Goal: Find contact information: Find contact information

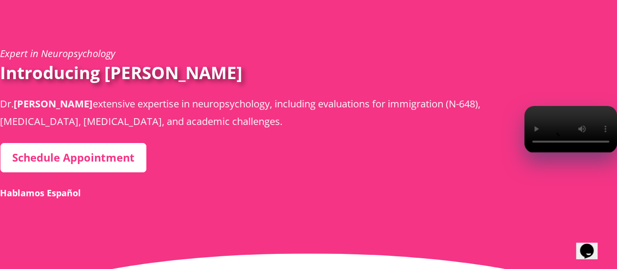
scroll to position [39, 0]
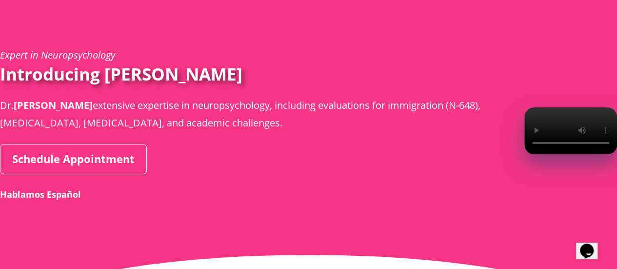
click at [74, 174] on link "Schedule Appointment" at bounding box center [73, 159] width 147 height 30
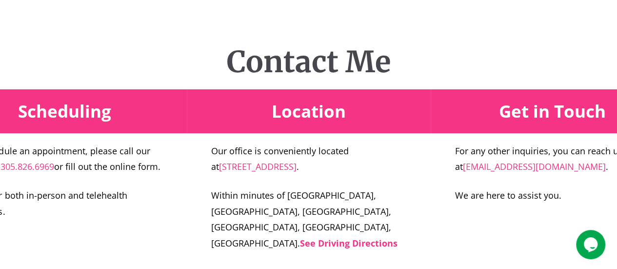
scroll to position [1832, 0]
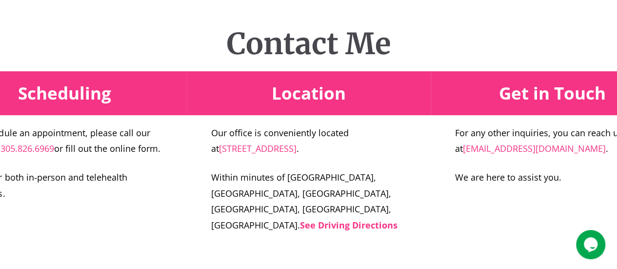
drag, startPoint x: 358, startPoint y: 131, endPoint x: 371, endPoint y: 148, distance: 21.2
click at [371, 148] on p "Our office is conveniently located at 3408 West 84th Street, Suite 310 Hialeah …" at bounding box center [308, 141] width 195 height 32
copy p "[STREET_ADDRESS]"
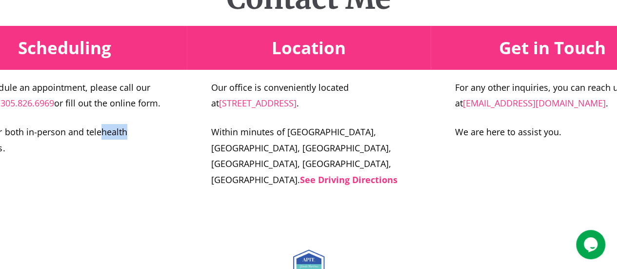
scroll to position [1869, 0]
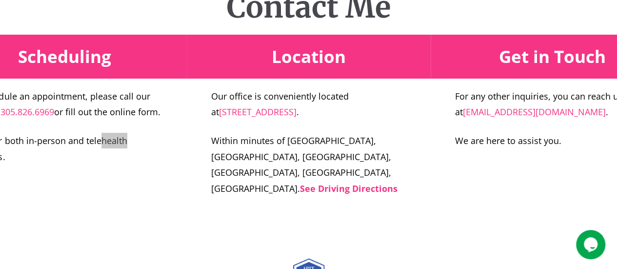
click at [584, 240] on icon "Opens Chat This icon Opens the chat window." at bounding box center [591, 245] width 16 height 16
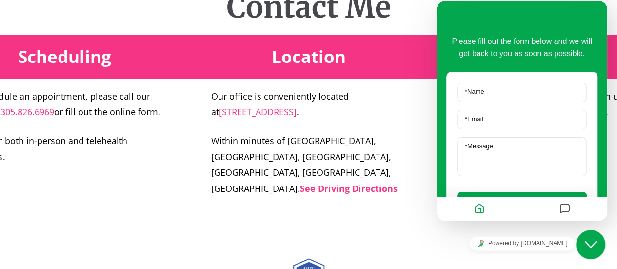
click at [480, 216] on icon "Home" at bounding box center [480, 208] width 12 height 19
click at [603, 241] on div "Close Chat This icon closes the chat window." at bounding box center [590, 244] width 29 height 12
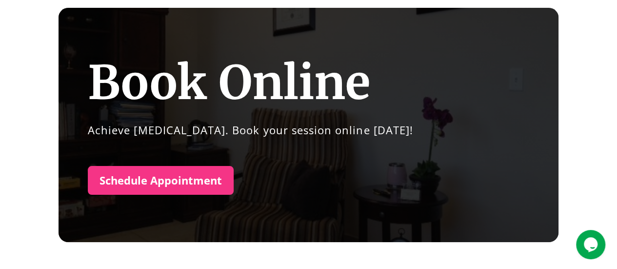
scroll to position [0, 0]
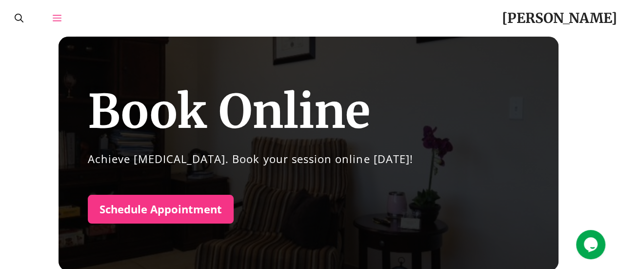
click at [51, 20] on link "Open Off-Canvas Panel" at bounding box center [57, 18] width 38 height 37
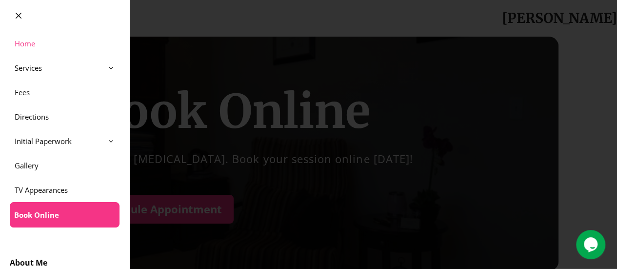
click at [44, 38] on link "Home" at bounding box center [64, 43] width 129 height 24
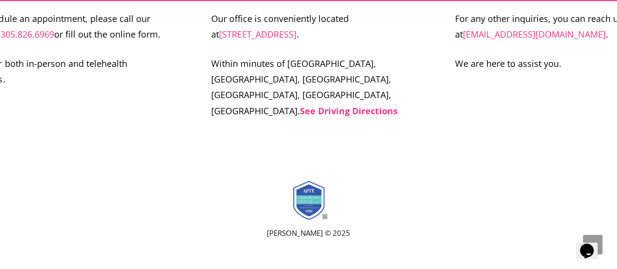
scroll to position [4143, 0]
drag, startPoint x: 0, startPoint y: 149, endPoint x: 56, endPoint y: 149, distance: 56.1
click at [56, 42] on p "To schedule an appointment, please call our office at [PHONE_NUMBER] or fill ou…" at bounding box center [64, 27] width 195 height 32
copy p "305.826.6969"
click at [96, 42] on p "To schedule an appointment, please call our office at [PHONE_NUMBER] or fill ou…" at bounding box center [64, 27] width 195 height 32
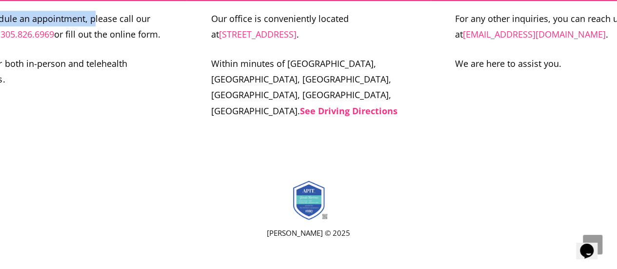
drag, startPoint x: 0, startPoint y: 130, endPoint x: 94, endPoint y: 133, distance: 93.7
click at [94, 42] on p "To schedule an appointment, please call our office at [PHONE_NUMBER] or fill ou…" at bounding box center [64, 27] width 195 height 32
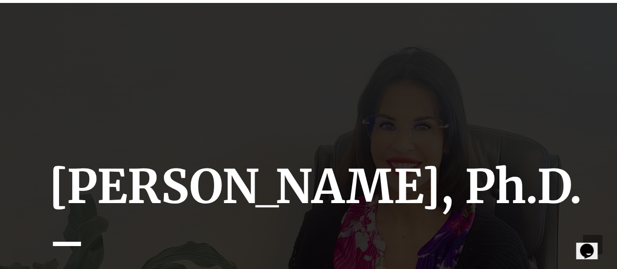
scroll to position [0, 0]
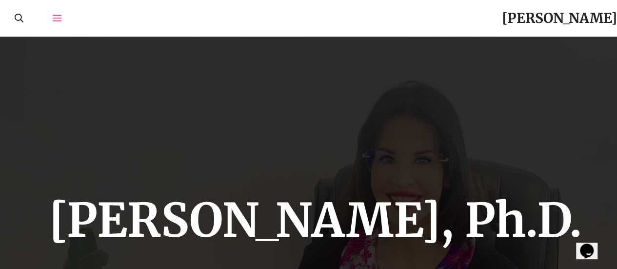
click at [53, 8] on link "Open Off-Canvas Panel" at bounding box center [57, 18] width 38 height 37
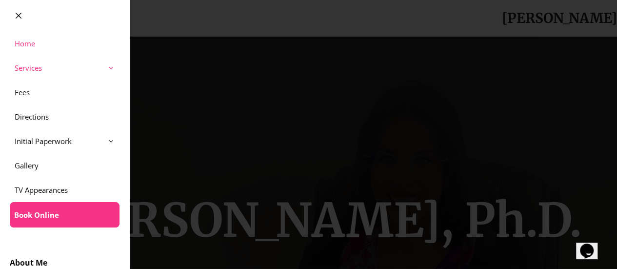
click at [83, 66] on link "Services" at bounding box center [64, 68] width 129 height 24
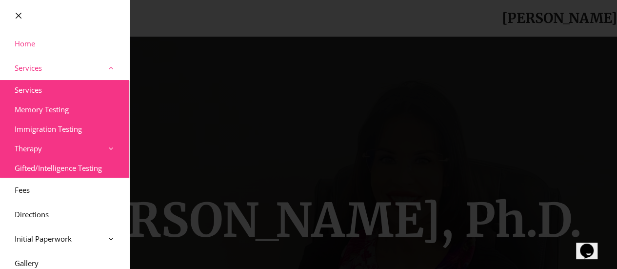
click at [93, 65] on link "Services" at bounding box center [64, 68] width 129 height 24
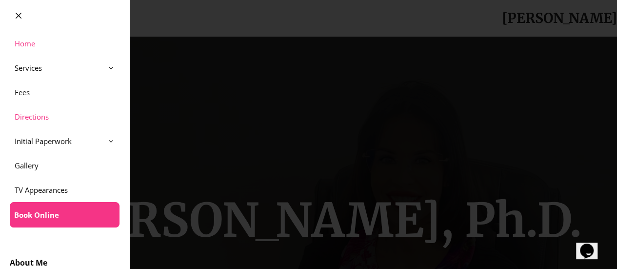
click at [34, 115] on link "Directions" at bounding box center [64, 116] width 129 height 24
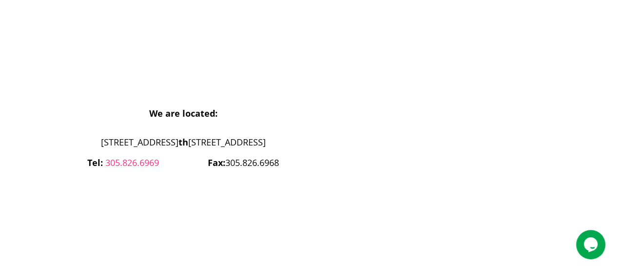
scroll to position [389, 0]
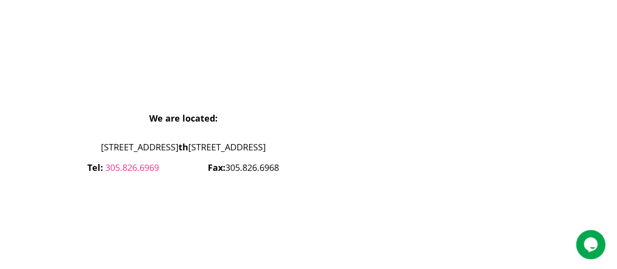
drag, startPoint x: 620, startPoint y: 23, endPoint x: 602, endPoint y: 105, distance: 83.4
click at [602, 105] on html "Skip to content Dr. Glenda Martinez Menu Menu Directions Visit today for compas…" at bounding box center [308, 229] width 617 height 1237
